Goal: Task Accomplishment & Management: Use online tool/utility

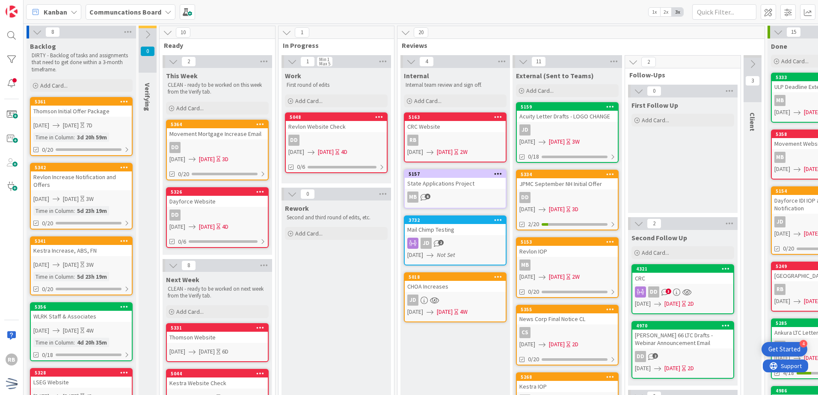
drag, startPoint x: 162, startPoint y: 190, endPoint x: 159, endPoint y: 185, distance: 5.9
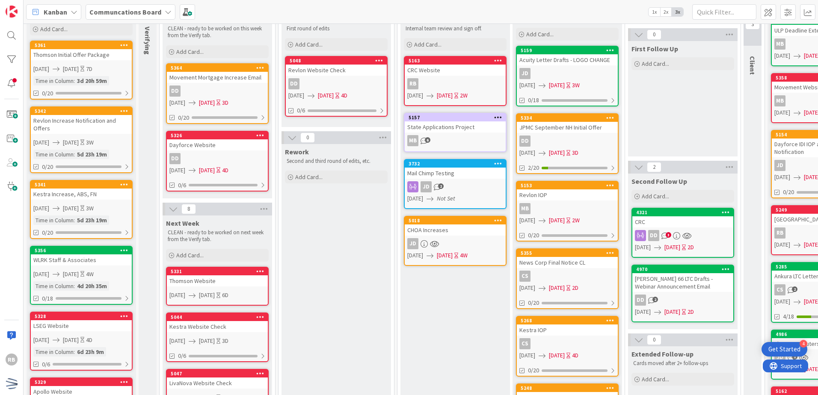
scroll to position [43, 0]
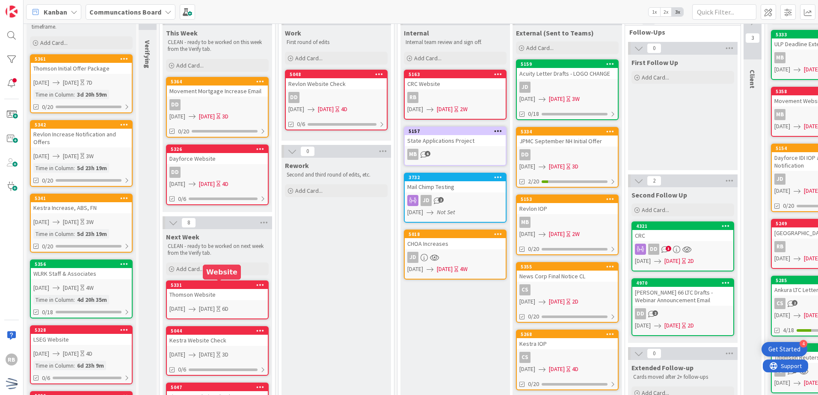
click at [224, 284] on div "5331" at bounding box center [219, 285] width 97 height 6
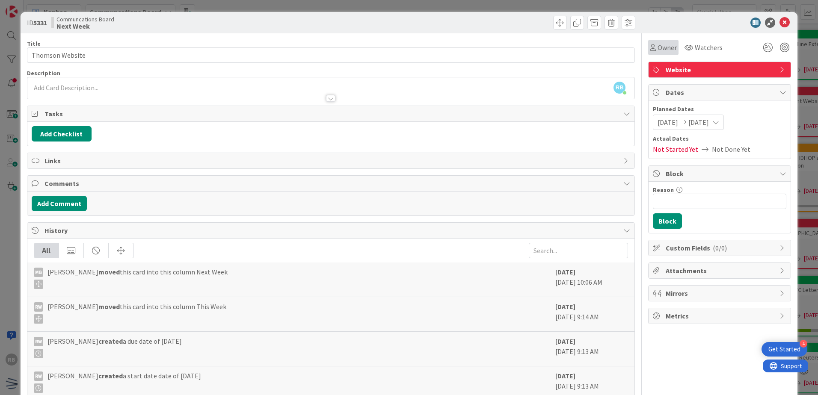
click at [659, 50] on span "Owner" at bounding box center [666, 47] width 19 height 10
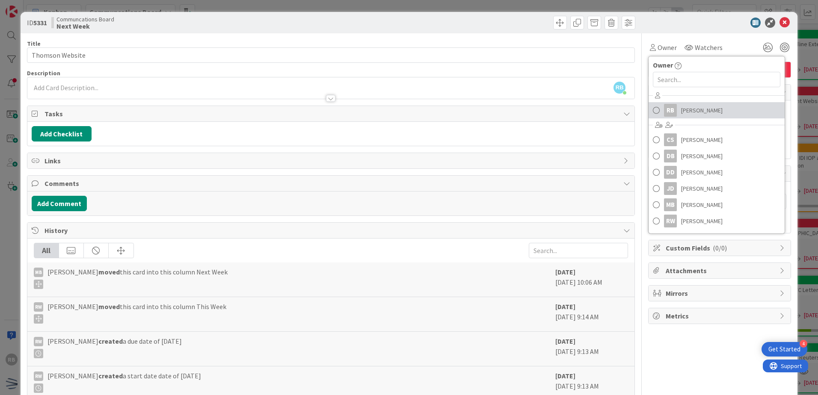
click at [687, 111] on span "[PERSON_NAME]" at bounding box center [701, 110] width 41 height 13
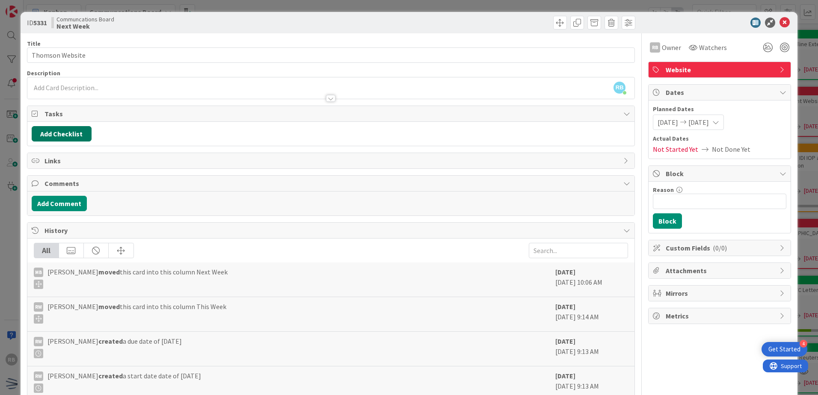
click at [84, 134] on button "Add Checklist" at bounding box center [62, 133] width 60 height 15
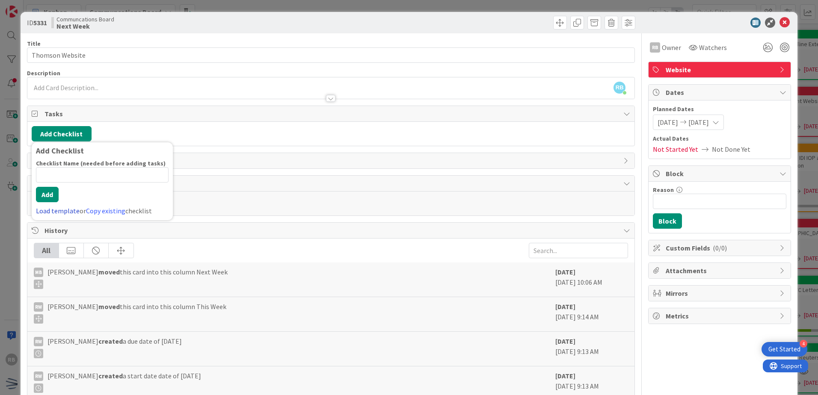
click at [68, 213] on link "Load template" at bounding box center [58, 211] width 44 height 9
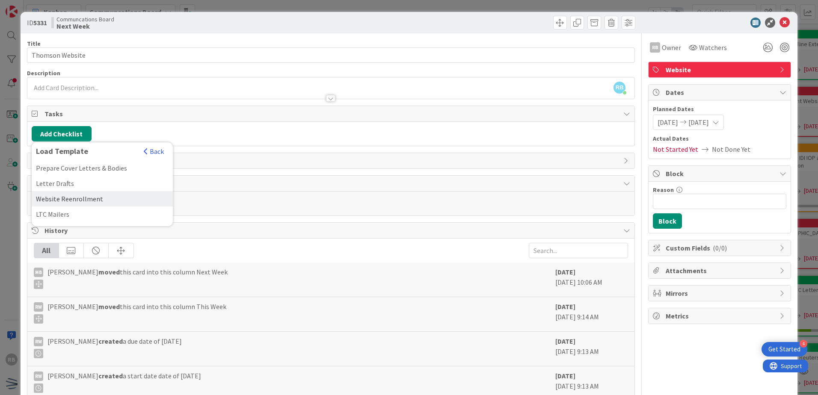
click at [68, 203] on div "Website Reenrollment" at bounding box center [102, 198] width 141 height 15
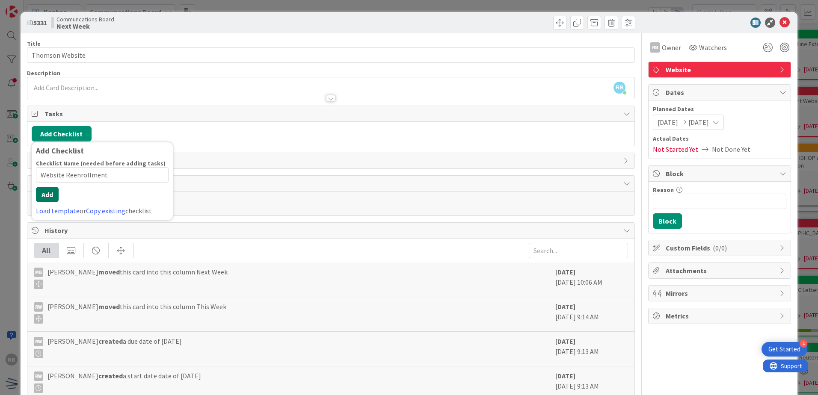
click at [51, 203] on div "Checklist Name (needed before adding tasks) 20 / 64 Website Reenrollment Add Lo…" at bounding box center [102, 188] width 133 height 56
click at [47, 192] on button "Add" at bounding box center [47, 194] width 23 height 15
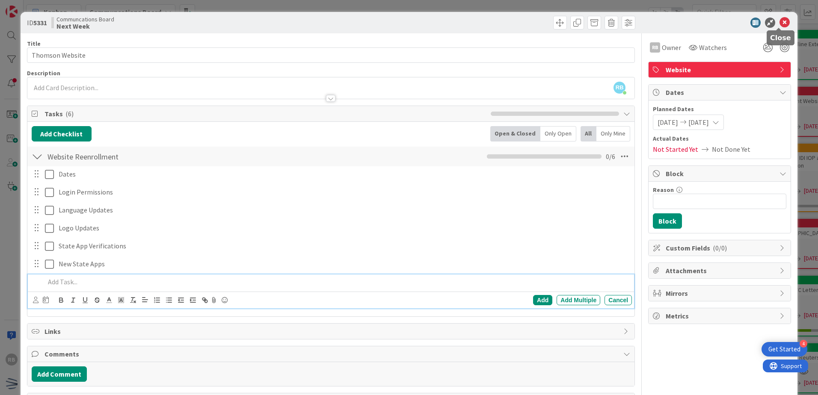
click at [779, 21] on icon at bounding box center [784, 23] width 10 height 10
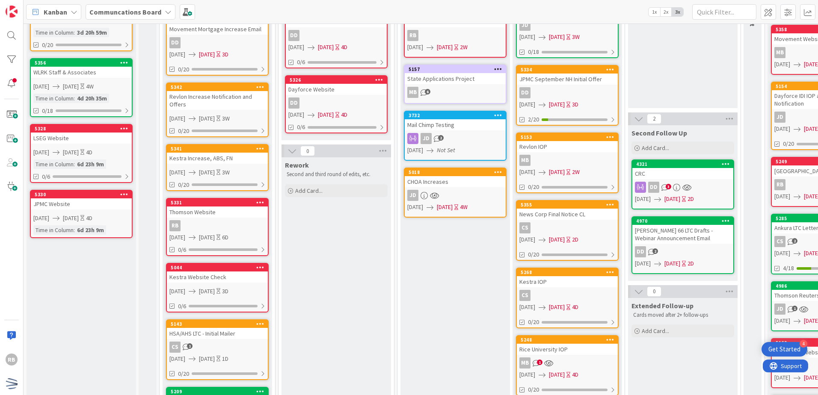
scroll to position [148, 0]
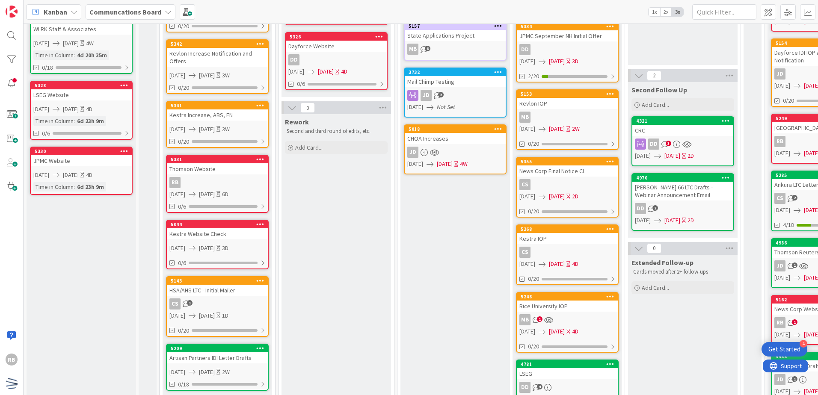
click at [244, 239] on div "Kestra Website Check" at bounding box center [217, 233] width 101 height 11
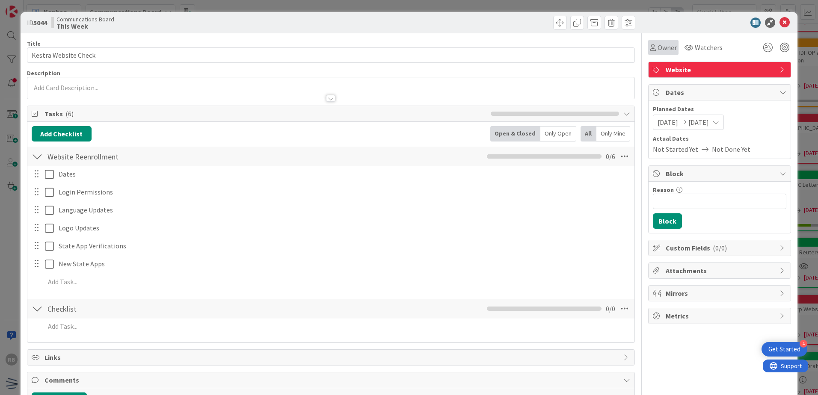
click at [660, 48] on span "Owner" at bounding box center [666, 47] width 19 height 10
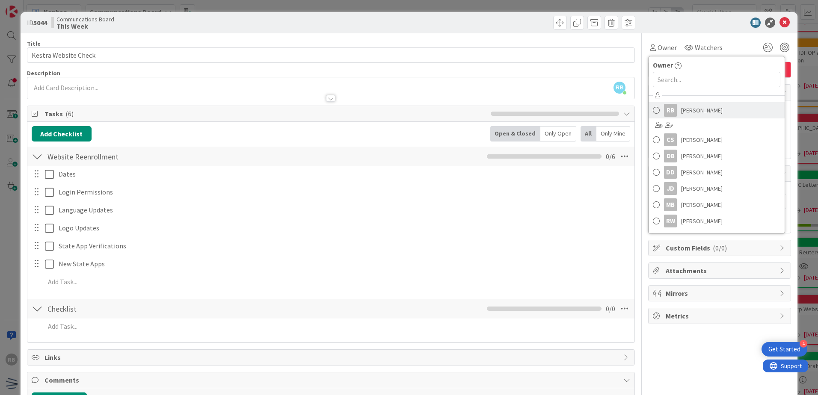
click at [684, 106] on span "[PERSON_NAME]" at bounding box center [701, 110] width 41 height 13
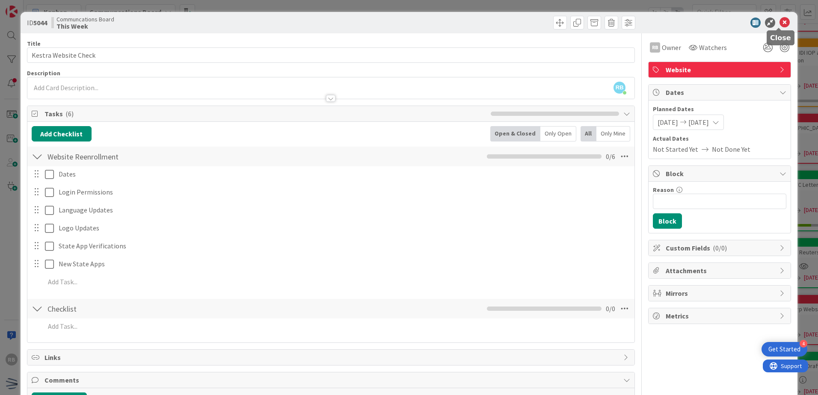
click at [779, 23] on icon at bounding box center [784, 23] width 10 height 10
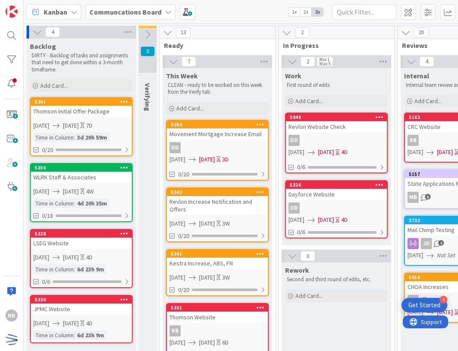
click at [304, 14] on span "2x" at bounding box center [306, 12] width 12 height 9
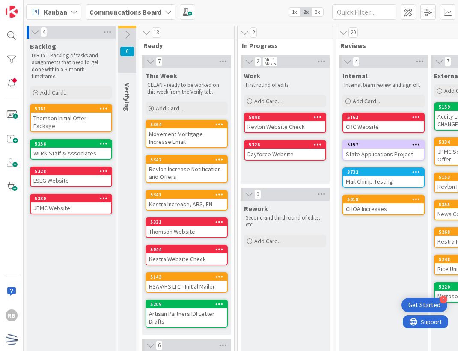
click at [294, 12] on span "1x" at bounding box center [294, 12] width 12 height 9
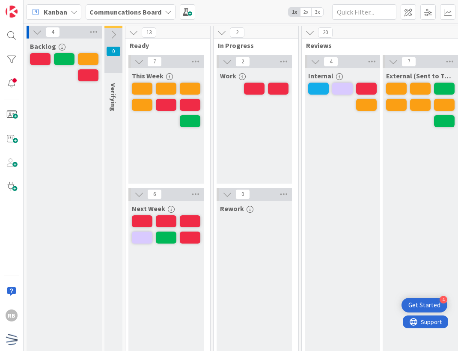
click at [306, 13] on span "2x" at bounding box center [306, 12] width 12 height 9
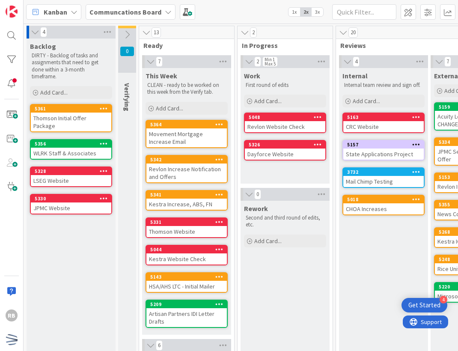
click at [320, 14] on span "3x" at bounding box center [317, 12] width 12 height 9
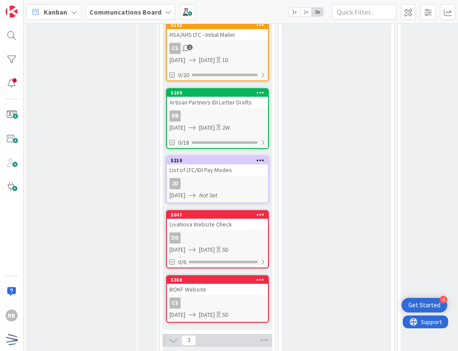
scroll to position [428, 0]
